Goal: Find specific page/section: Find specific page/section

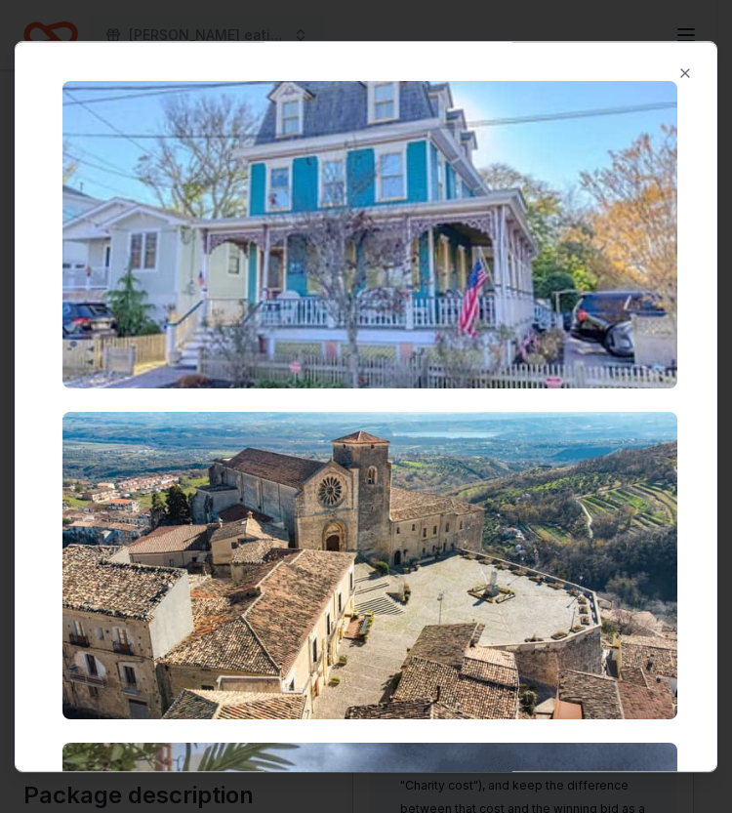
scroll to position [299, 0]
